Goal: Task Accomplishment & Management: Manage account settings

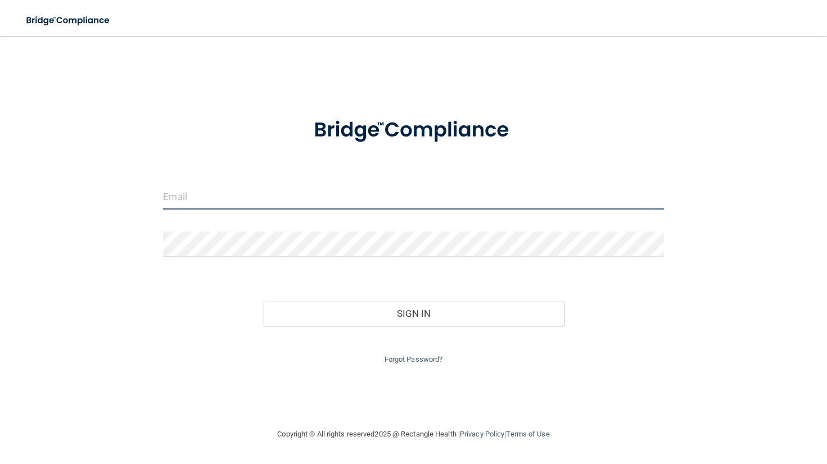
type input "[EMAIL_ADDRESS][DOMAIN_NAME]"
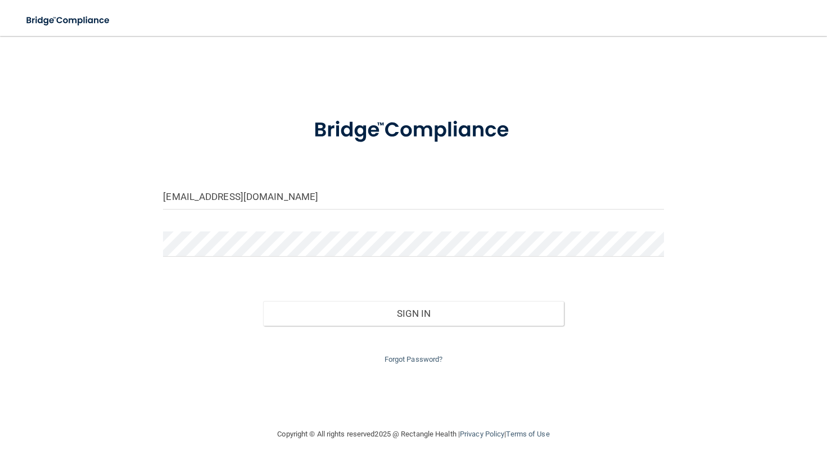
click at [413, 142] on img at bounding box center [413, 130] width 242 height 54
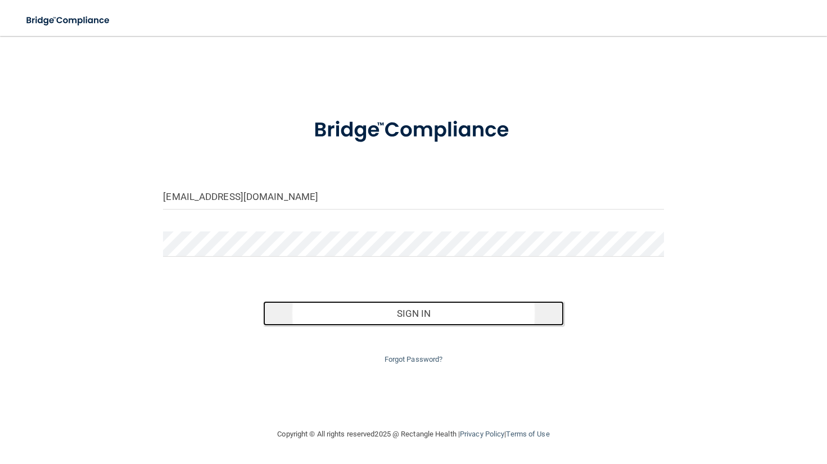
click at [418, 318] on button "Sign In" at bounding box center [413, 313] width 300 height 25
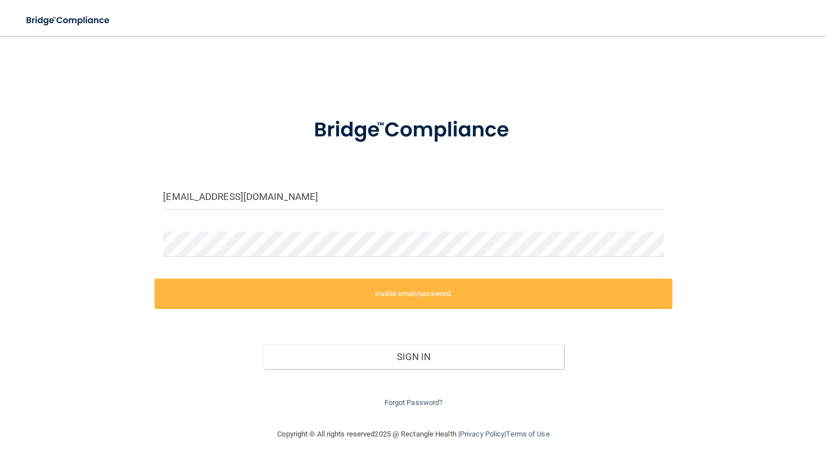
click at [471, 397] on div "Forgot Password?" at bounding box center [413, 389] width 517 height 40
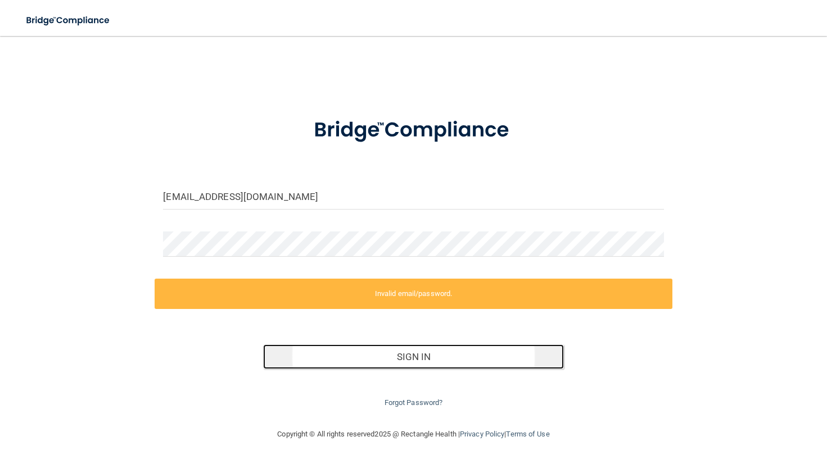
click at [418, 359] on button "Sign In" at bounding box center [413, 356] width 300 height 25
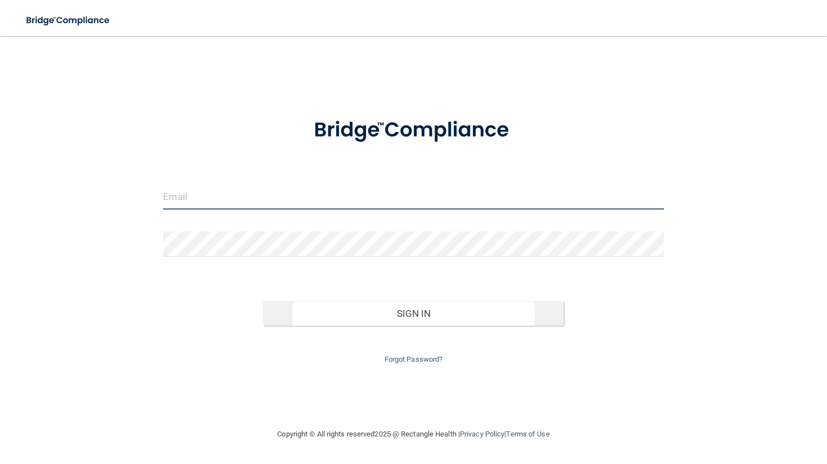
type input "[EMAIL_ADDRESS][DOMAIN_NAME]"
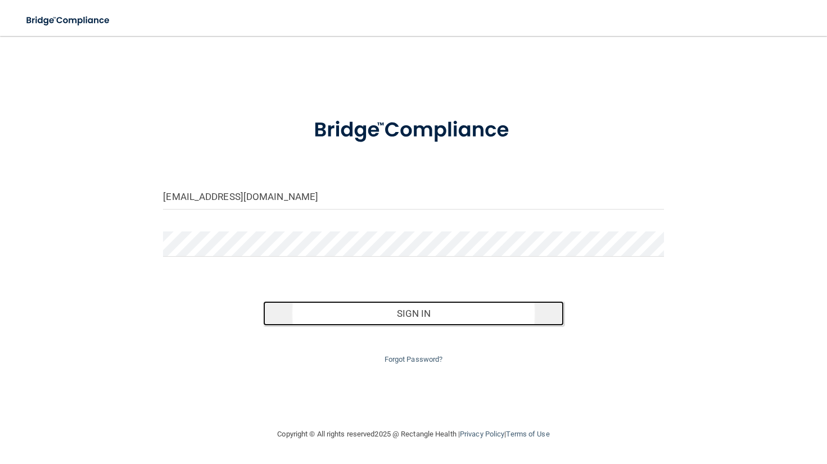
click at [418, 314] on button "Sign In" at bounding box center [413, 313] width 300 height 25
